Goal: Information Seeking & Learning: Learn about a topic

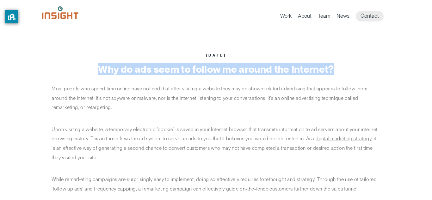
drag, startPoint x: 98, startPoint y: 68, endPoint x: 333, endPoint y: 61, distance: 234.4
click at [333, 61] on article "[DATE] Why do ads seem to follow me around the Internet? Most people who spend …" at bounding box center [216, 138] width 348 height 227
click at [107, 65] on h1 "Why do ads seem to follow me around the Internet?" at bounding box center [216, 69] width 329 height 11
copy h1 "Why do ads seem to follow me around the Internet?"
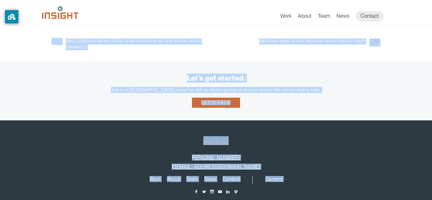
drag, startPoint x: 52, startPoint y: 88, endPoint x: 317, endPoint y: 197, distance: 286.2
click at [317, 197] on main "[DATE] Why do ads seem to follow me around the Internet? Most people who spend …" at bounding box center [216, 43] width 432 height 417
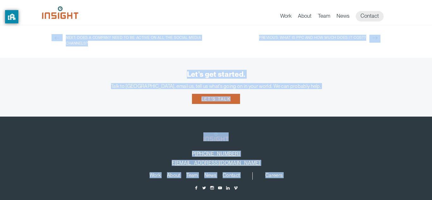
click at [390, 94] on div "Let's get started. Talk to us, email us, tell us what's going on in your world.…" at bounding box center [216, 87] width 432 height 59
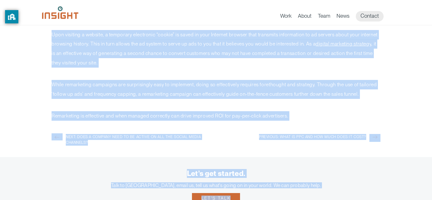
scroll to position [30, 0]
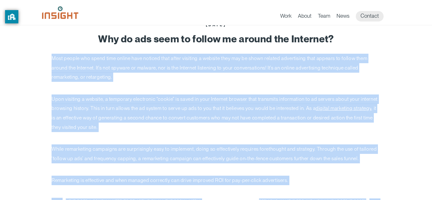
click at [400, 116] on main "[DATE] Why do ads seem to follow me around the Internet? Most people who spend …" at bounding box center [216, 203] width 432 height 417
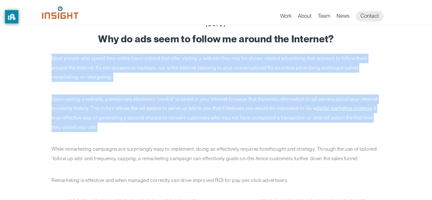
drag, startPoint x: 51, startPoint y: 57, endPoint x: 133, endPoint y: 129, distance: 109.6
click at [133, 129] on article "[DATE] Why do ads seem to follow me around the Internet? Most people who spend …" at bounding box center [216, 108] width 348 height 227
click at [67, 105] on p "Upon visiting a website, a temporary electronic “cookie” is saved in your Inter…" at bounding box center [216, 113] width 329 height 37
copy div "Most people who spend time online have noticed that after visiting a website th…"
click at [380, 75] on p "Most people who spend time online have noticed that after visiting a website th…" at bounding box center [216, 68] width 329 height 28
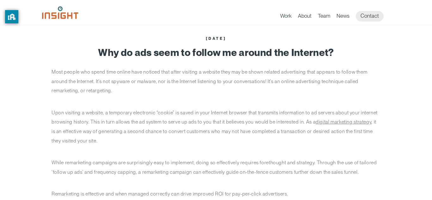
scroll to position [0, 0]
